Goal: Transaction & Acquisition: Book appointment/travel/reservation

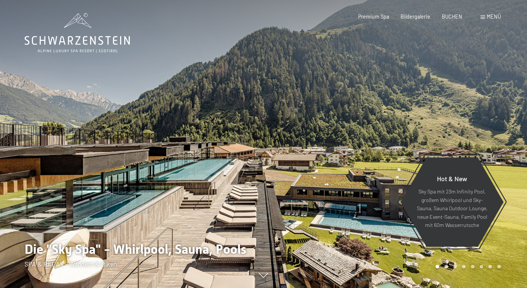
click at [376, 19] on div "Premium Spa" at bounding box center [373, 16] width 31 height 7
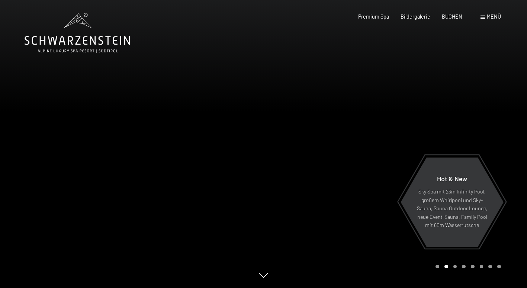
click at [495, 17] on span "Menü" at bounding box center [494, 16] width 14 height 6
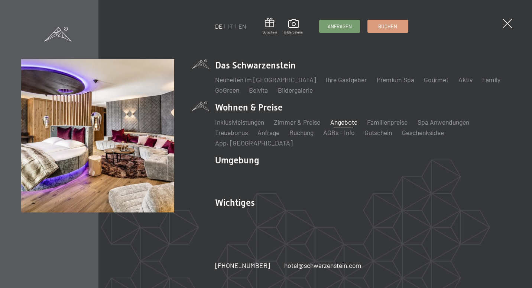
click at [341, 125] on link "Angebote" at bounding box center [344, 122] width 27 height 8
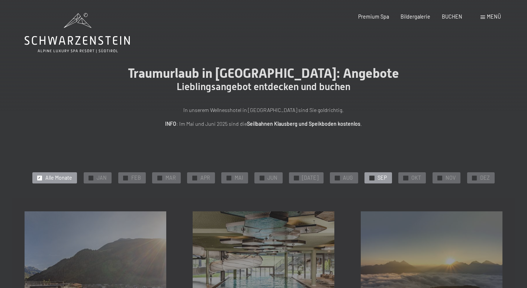
click at [373, 178] on div "✓ SEP" at bounding box center [377, 177] width 27 height 11
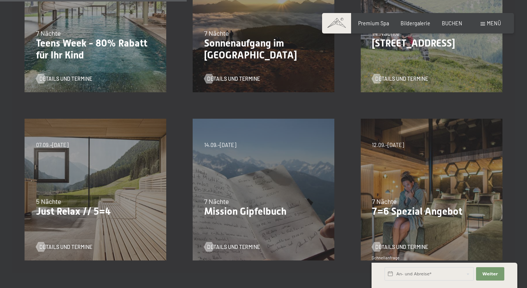
scroll to position [260, 0]
click at [60, 212] on p "Just Relax // 5=4" at bounding box center [95, 212] width 119 height 12
click at [56, 245] on span "Details und Termine" at bounding box center [73, 247] width 53 height 7
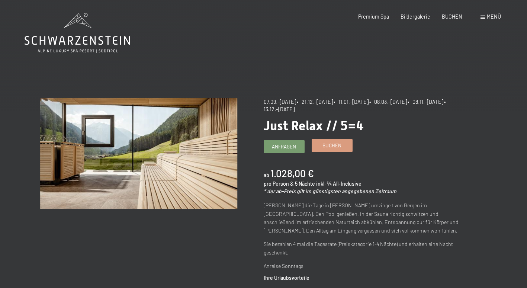
click at [321, 148] on link "Buchen" at bounding box center [332, 145] width 40 height 12
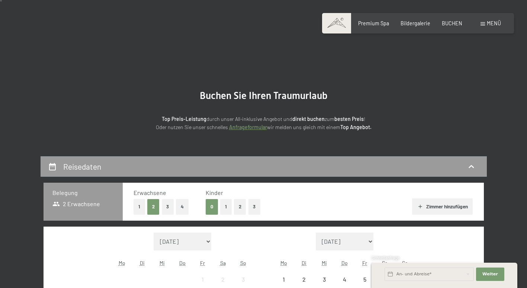
scroll to position [149, 0]
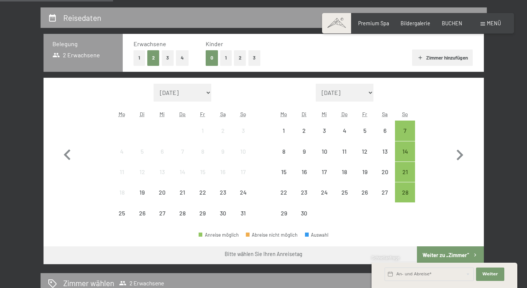
select select "[DATE]"
select select "2025-10-01"
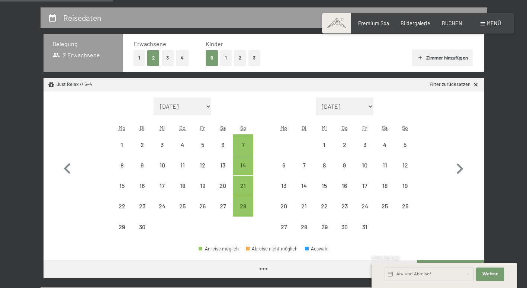
select select "2025-09-01"
select select "2025-10-01"
click at [245, 211] on div "28" at bounding box center [243, 212] width 19 height 19
select select "2025-09-01"
select select "2025-10-01"
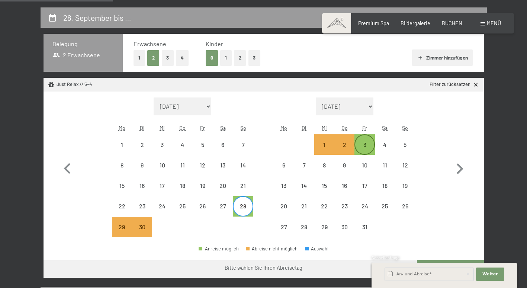
click at [365, 144] on div "3" at bounding box center [364, 151] width 19 height 19
select select "2025-09-01"
select select "2025-10-01"
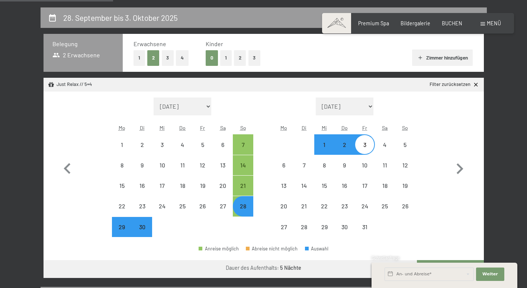
select select "2025-09-01"
select select "2025-10-01"
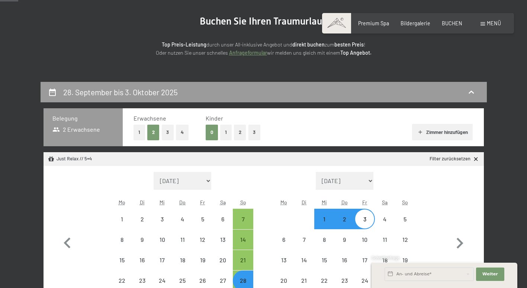
scroll to position [0, 0]
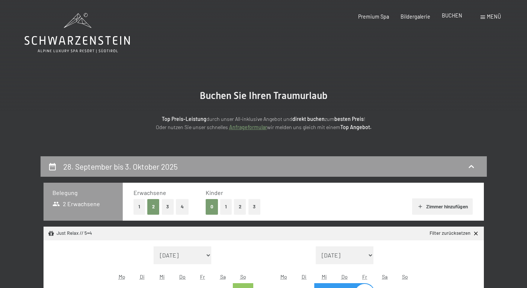
click at [452, 17] on span "BUCHEN" at bounding box center [452, 15] width 20 height 6
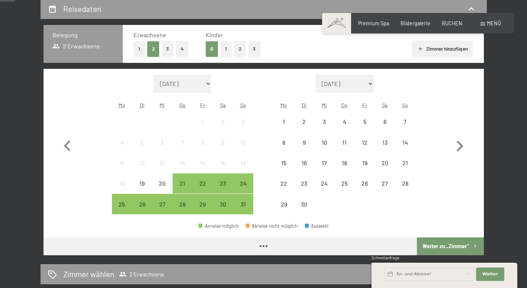
scroll to position [186, 0]
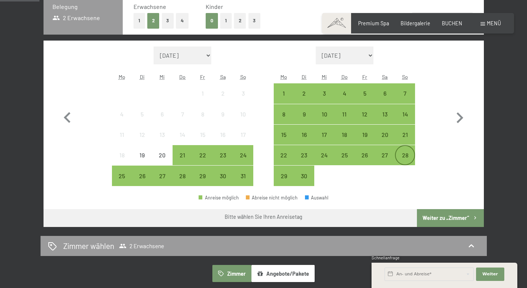
click at [408, 157] on div "28" at bounding box center [405, 161] width 19 height 19
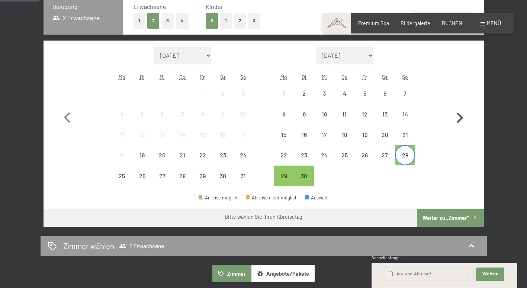
click at [460, 110] on icon "button" at bounding box center [460, 118] width 22 height 22
select select "2025-09-01"
select select "2025-10-01"
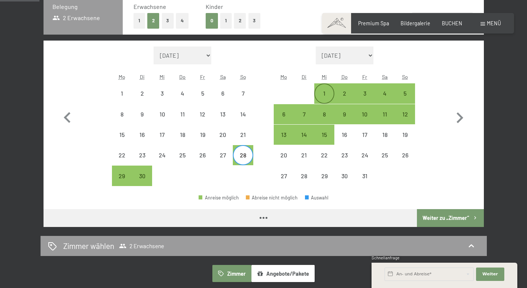
click at [325, 91] on div "1" at bounding box center [324, 99] width 19 height 19
select select "2025-09-01"
select select "2025-10-01"
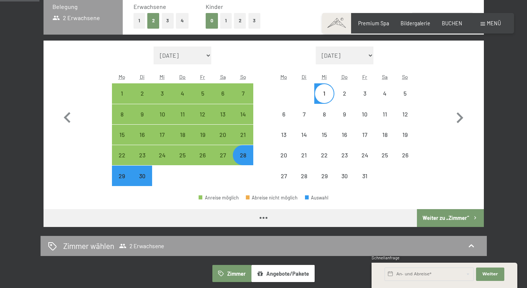
select select "2025-09-01"
select select "2025-10-01"
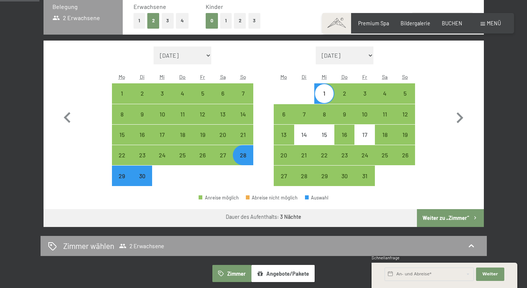
click at [439, 218] on button "Weiter zu „Zimmer“" at bounding box center [450, 218] width 67 height 18
select select "2025-09-01"
select select "2025-10-01"
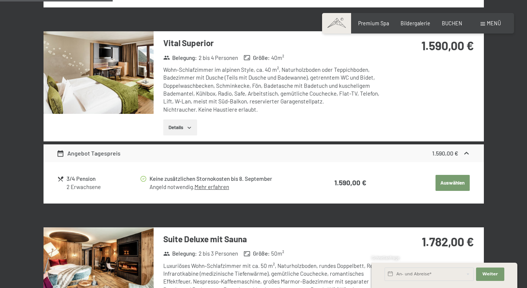
scroll to position [416, 0]
